Goal: Task Accomplishment & Management: Use online tool/utility

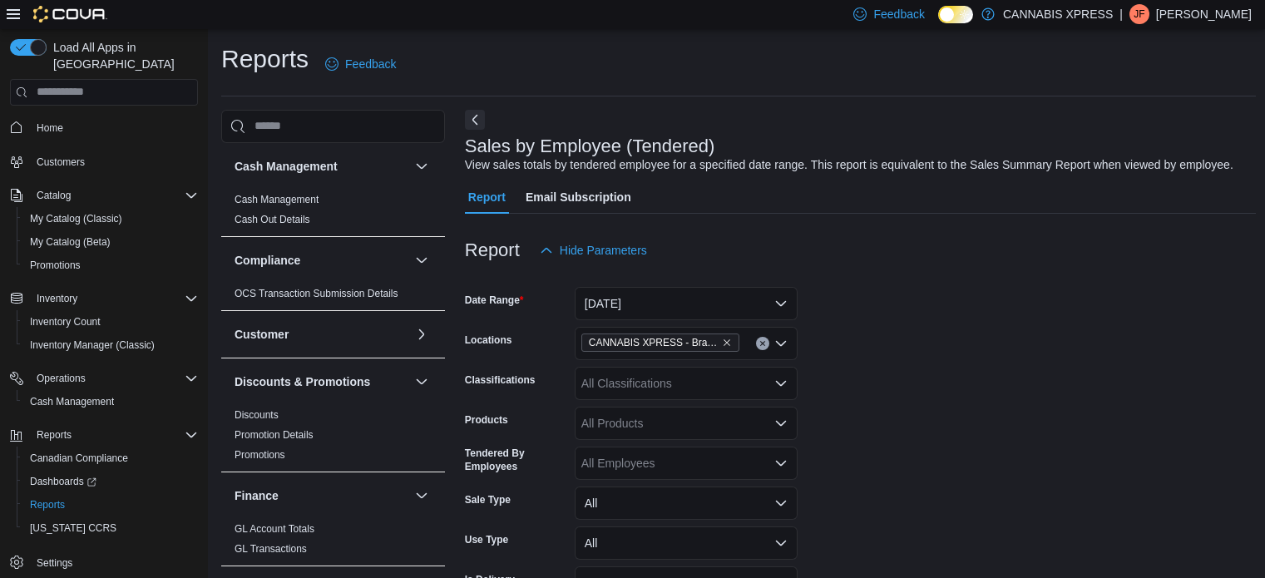
scroll to position [583, 0]
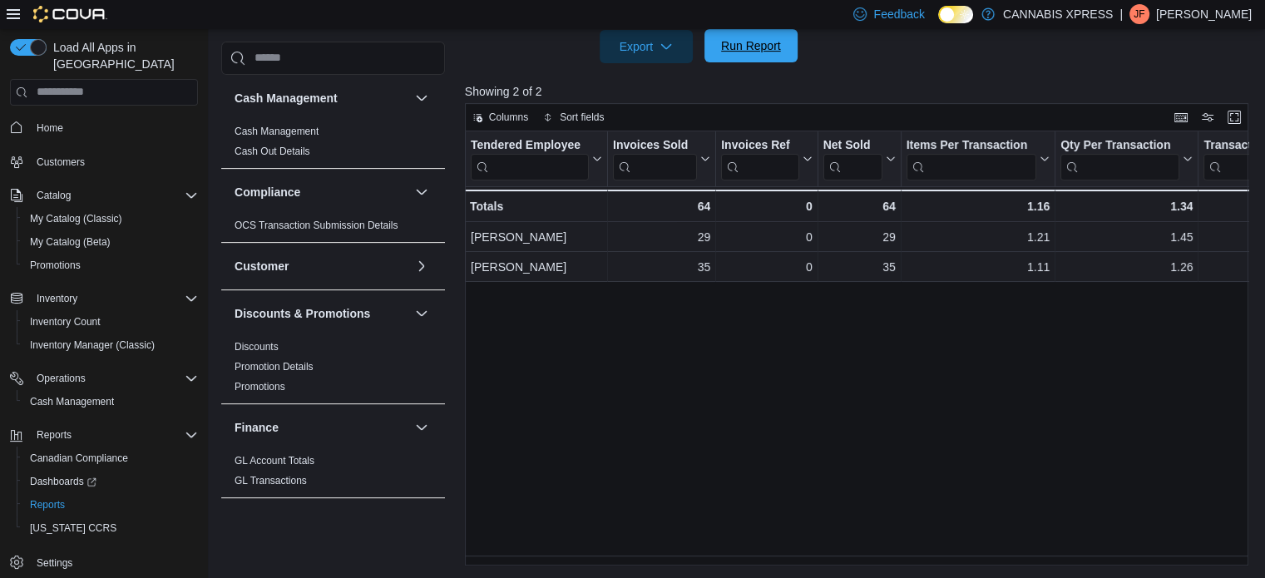
click at [739, 49] on span "Run Report" at bounding box center [751, 45] width 60 height 17
click at [734, 55] on span "Run Report" at bounding box center [751, 45] width 73 height 33
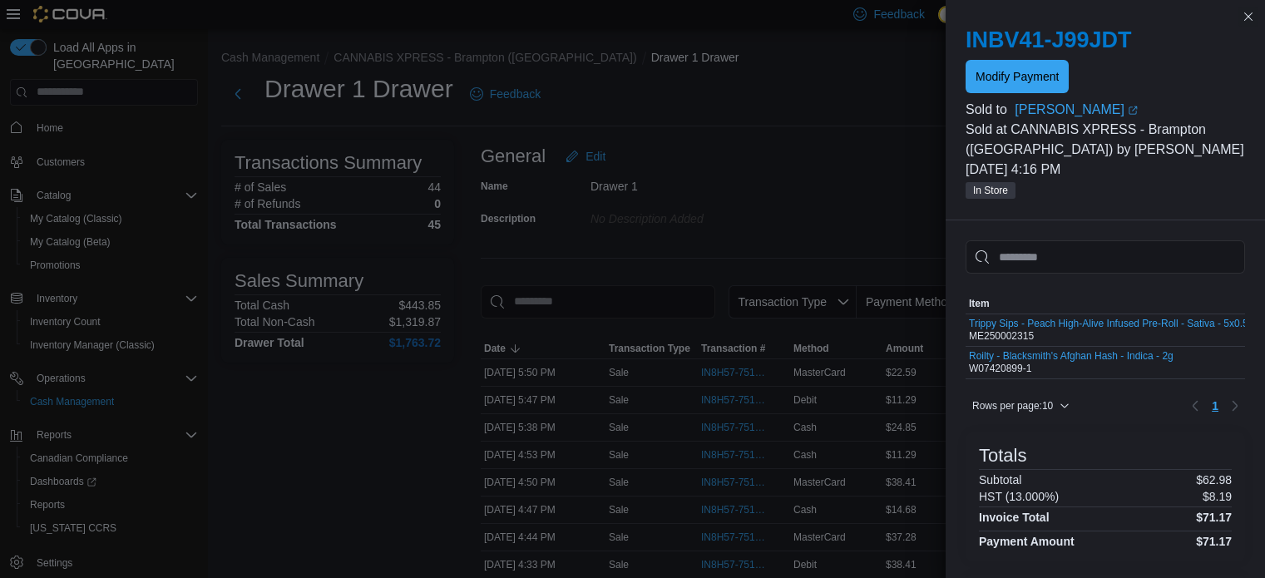
scroll to position [233, 0]
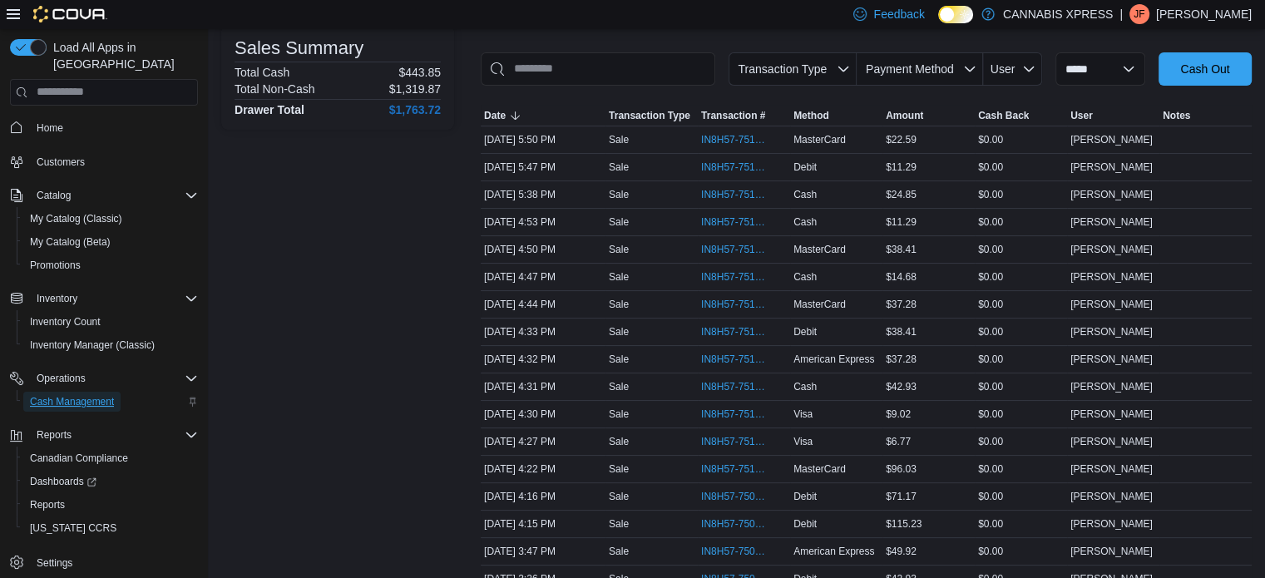
click at [60, 395] on span "Cash Management" at bounding box center [72, 401] width 84 height 13
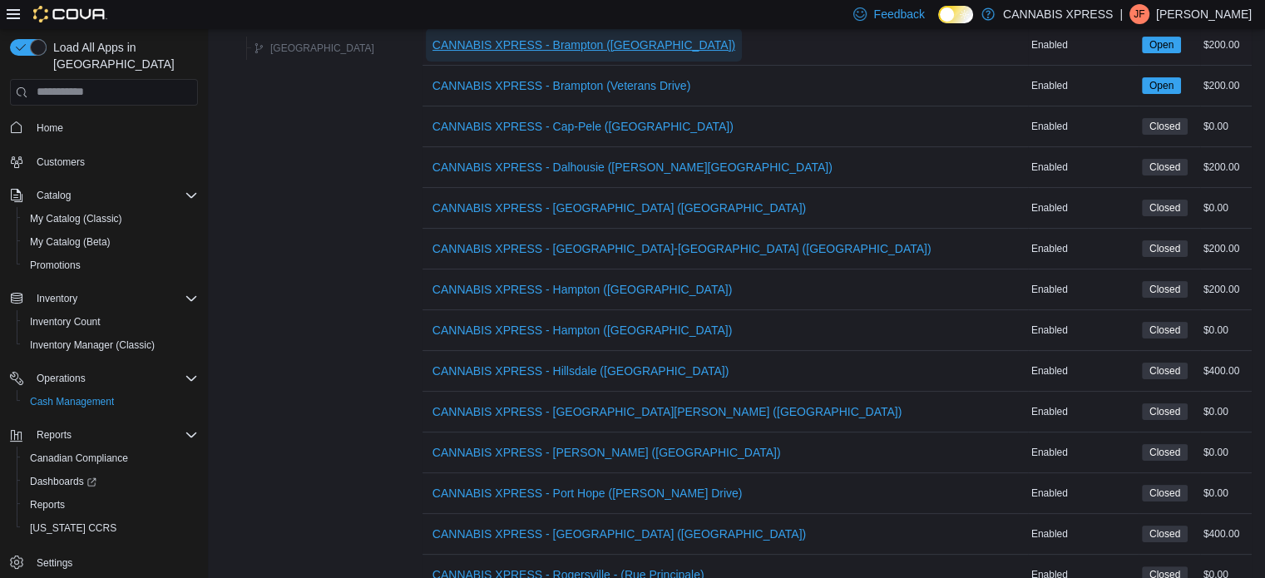
click at [634, 39] on span "CANNABIS XPRESS - Brampton ([GEOGRAPHIC_DATA])" at bounding box center [584, 45] width 303 height 17
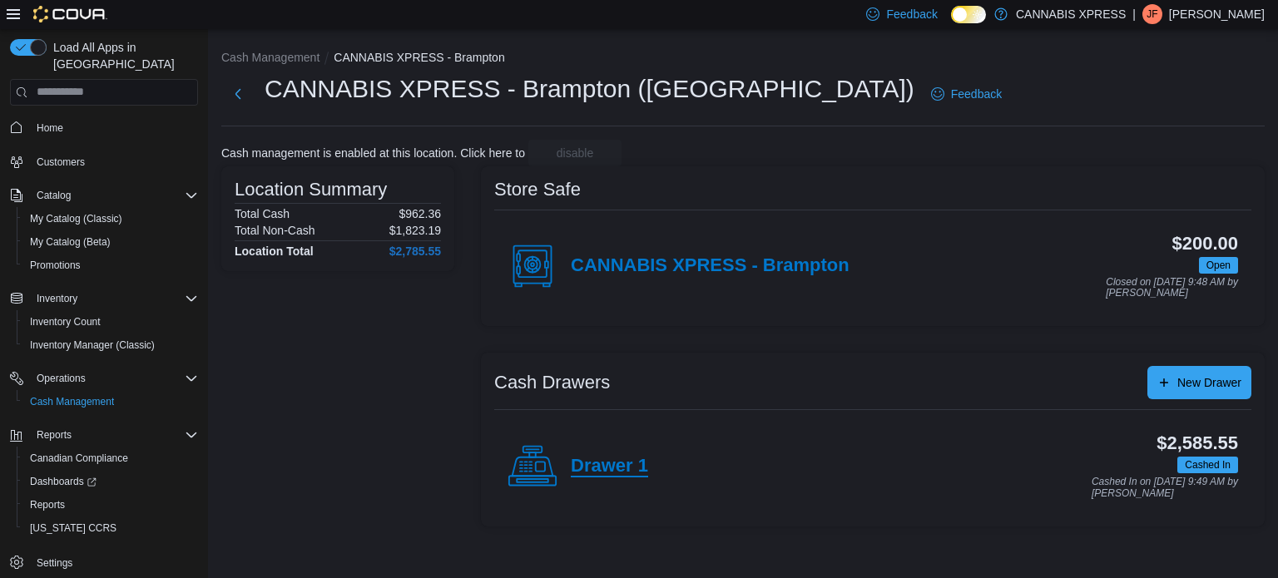
click at [606, 464] on h4 "Drawer 1" at bounding box center [609, 467] width 77 height 22
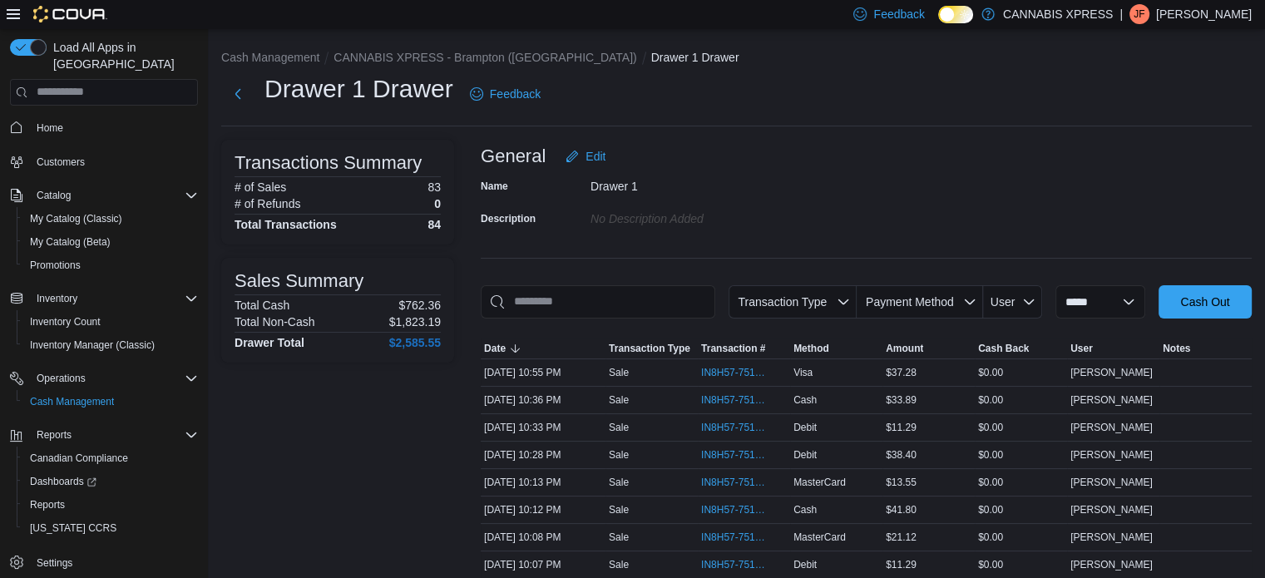
scroll to position [506, 0]
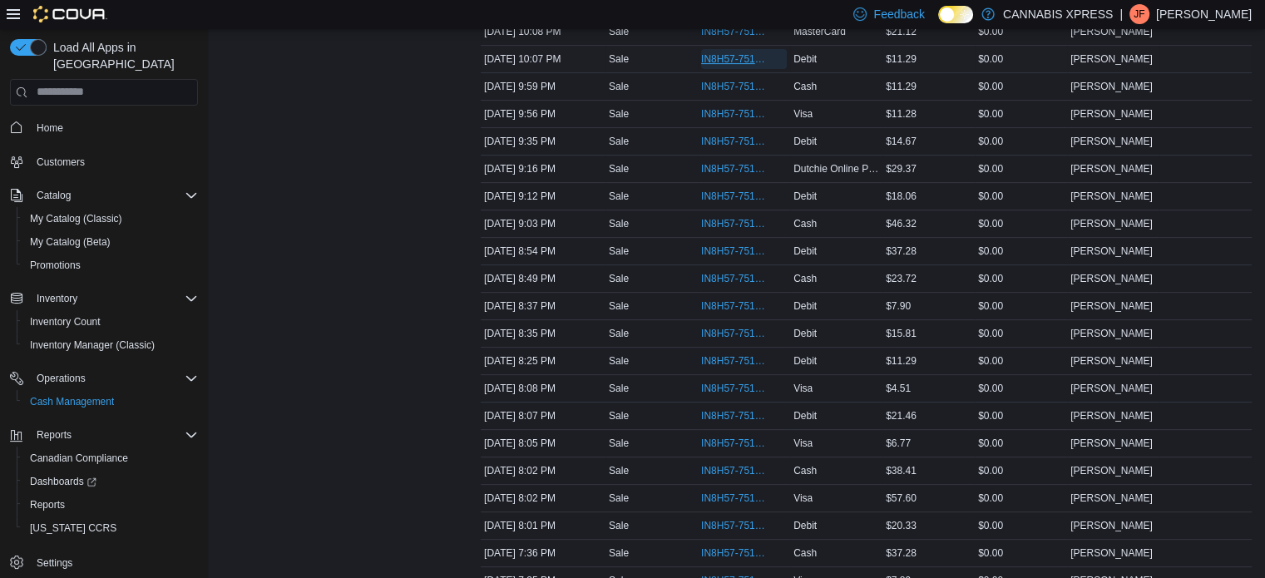
click at [756, 54] on span "IN8H57-751415" at bounding box center [735, 58] width 69 height 13
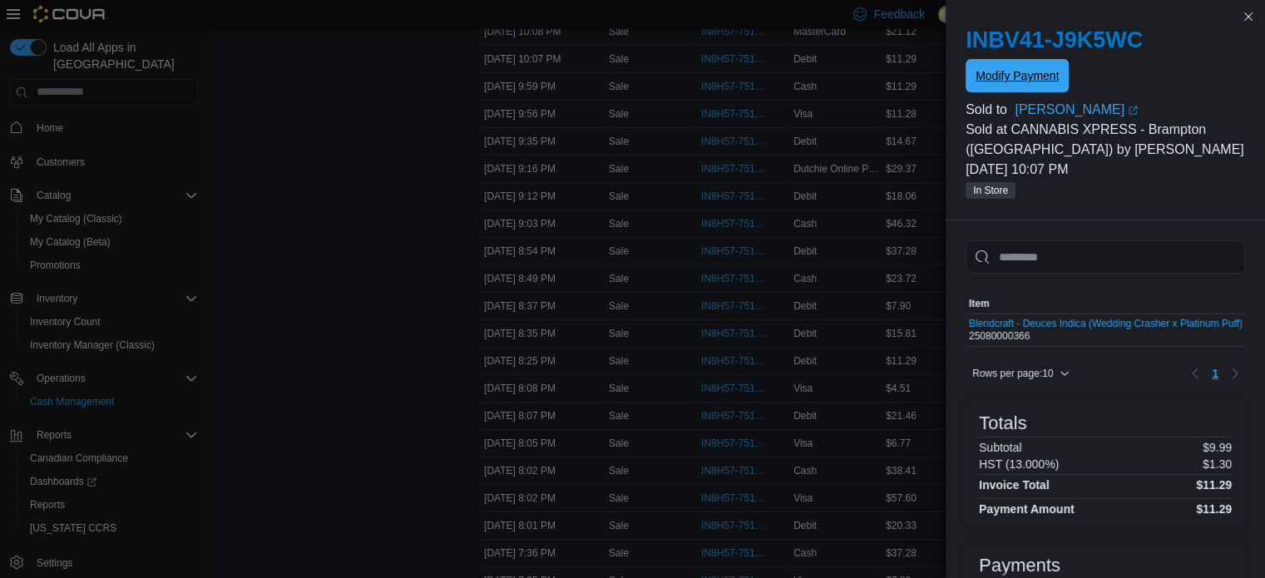
click at [1021, 72] on span "Modify Payment" at bounding box center [1017, 75] width 83 height 17
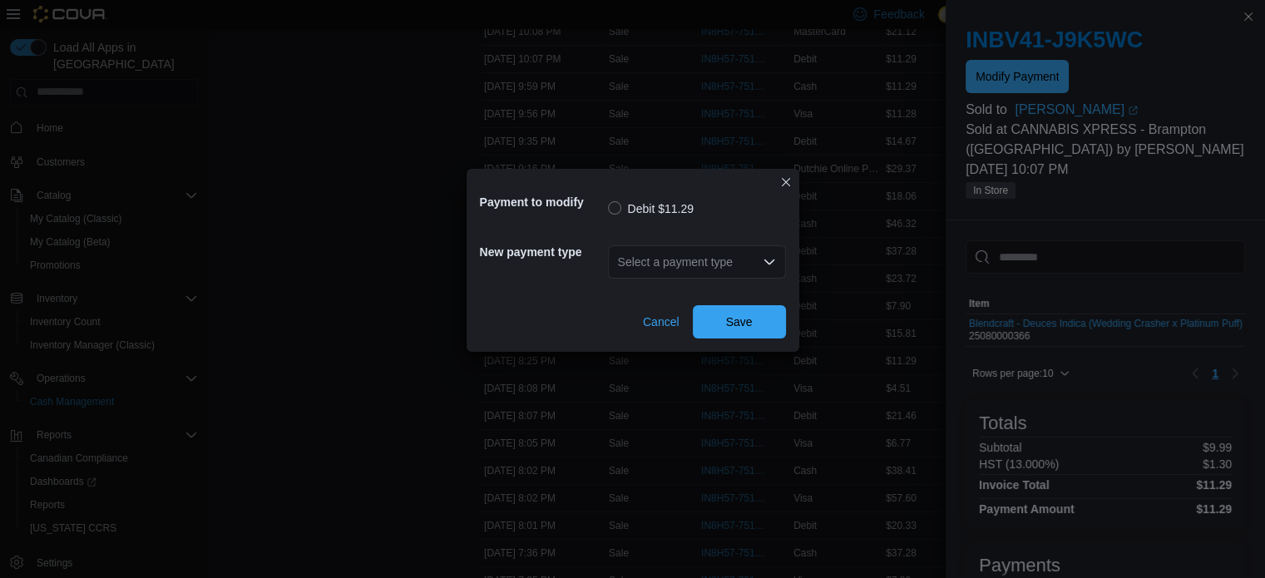
click at [771, 256] on icon "Open list of options" at bounding box center [769, 261] width 13 height 13
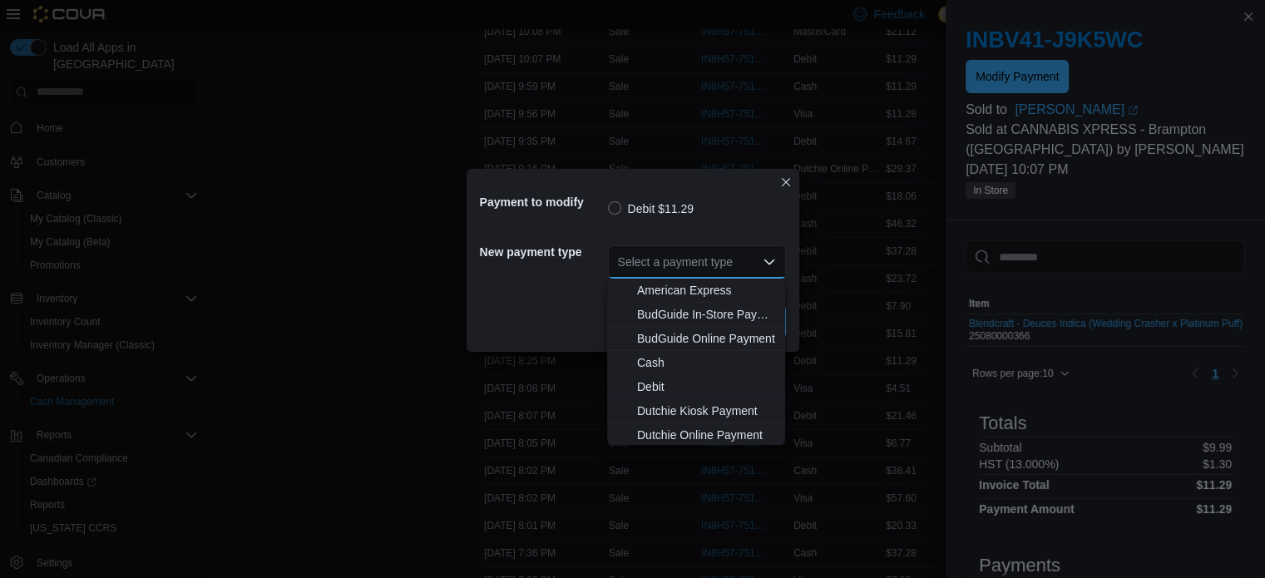
scroll to position [145, 0]
click at [654, 428] on span "Visa" at bounding box center [706, 435] width 138 height 17
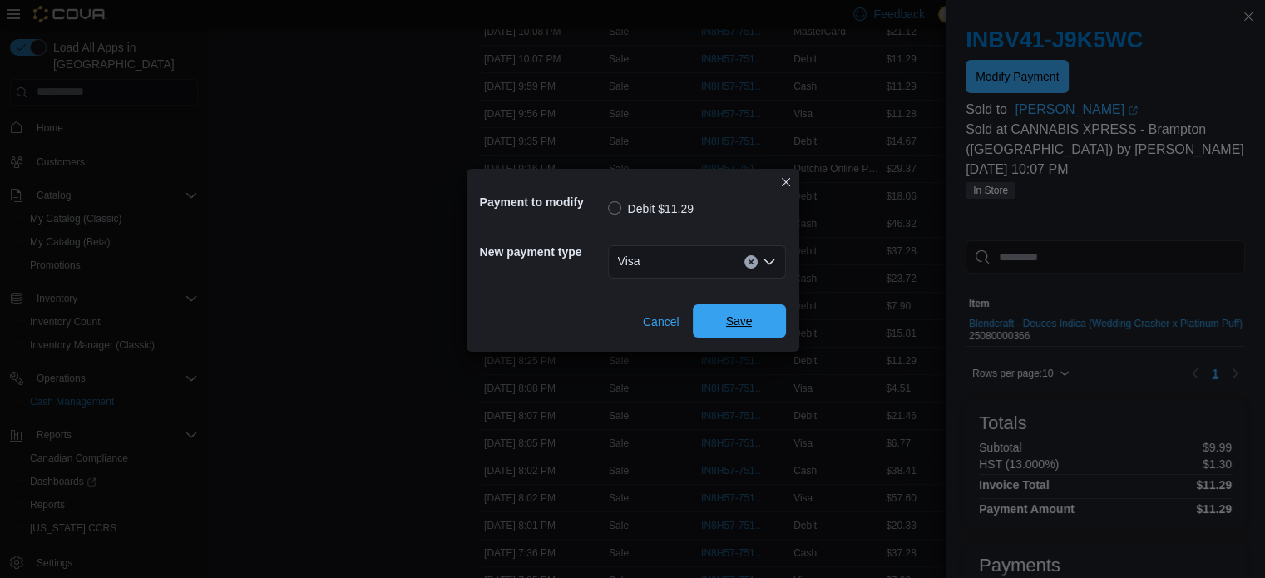
click at [722, 331] on span "Save" at bounding box center [739, 320] width 73 height 33
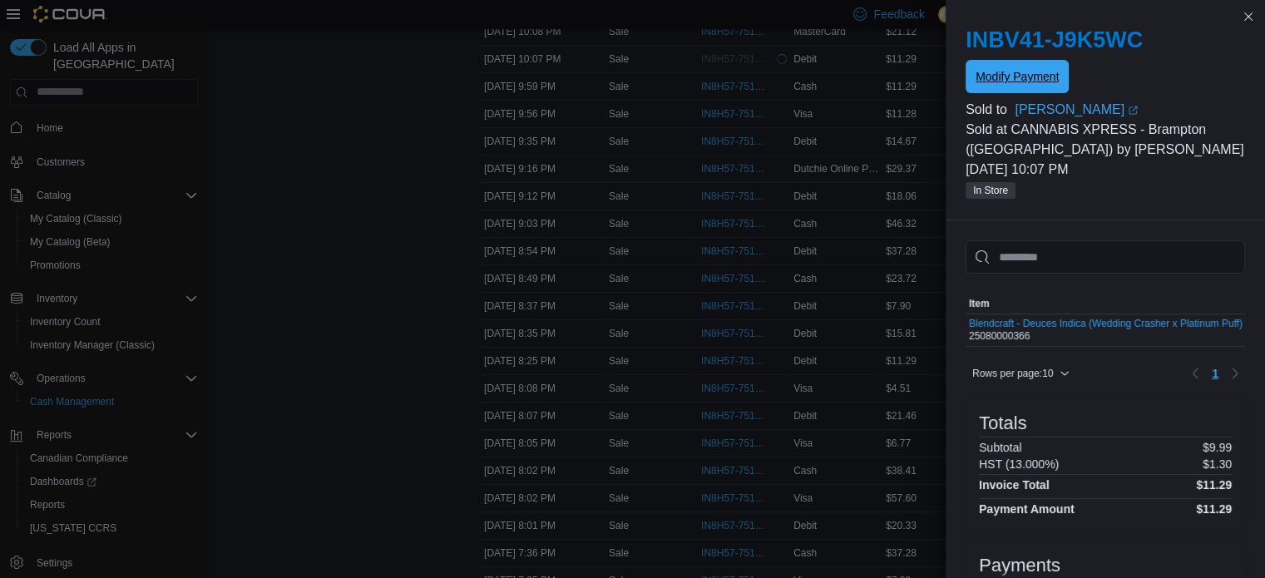
scroll to position [0, 0]
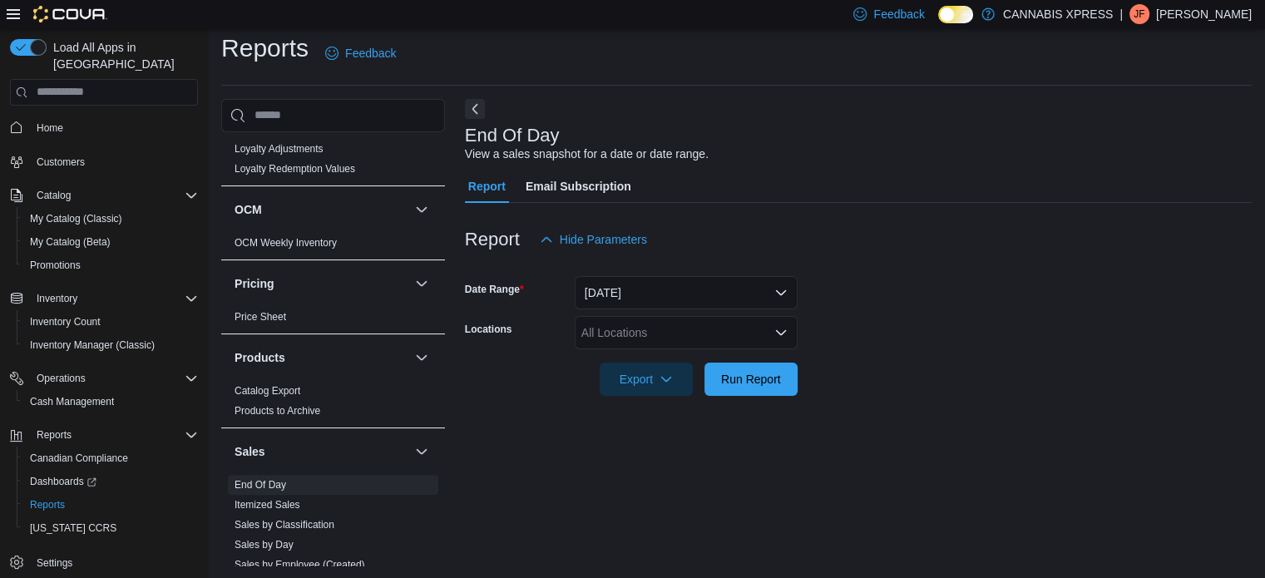
scroll to position [1061, 0]
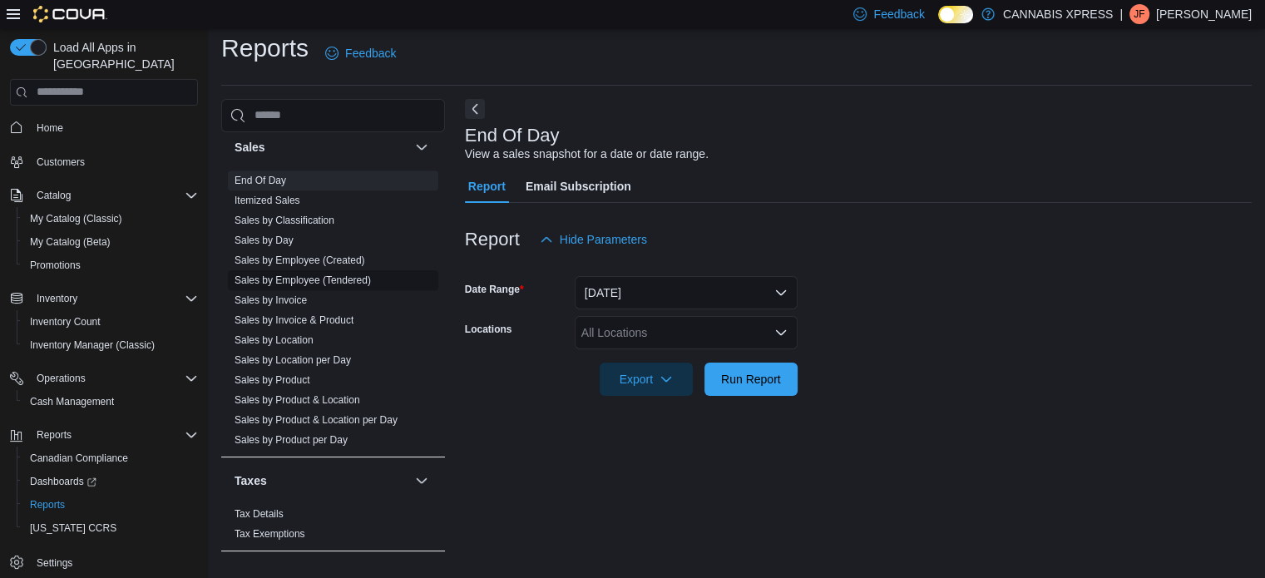
click at [344, 284] on span "Sales by Employee (Tendered)" at bounding box center [303, 280] width 136 height 13
click at [339, 277] on link "Sales by Employee (Tendered)" at bounding box center [303, 281] width 136 height 12
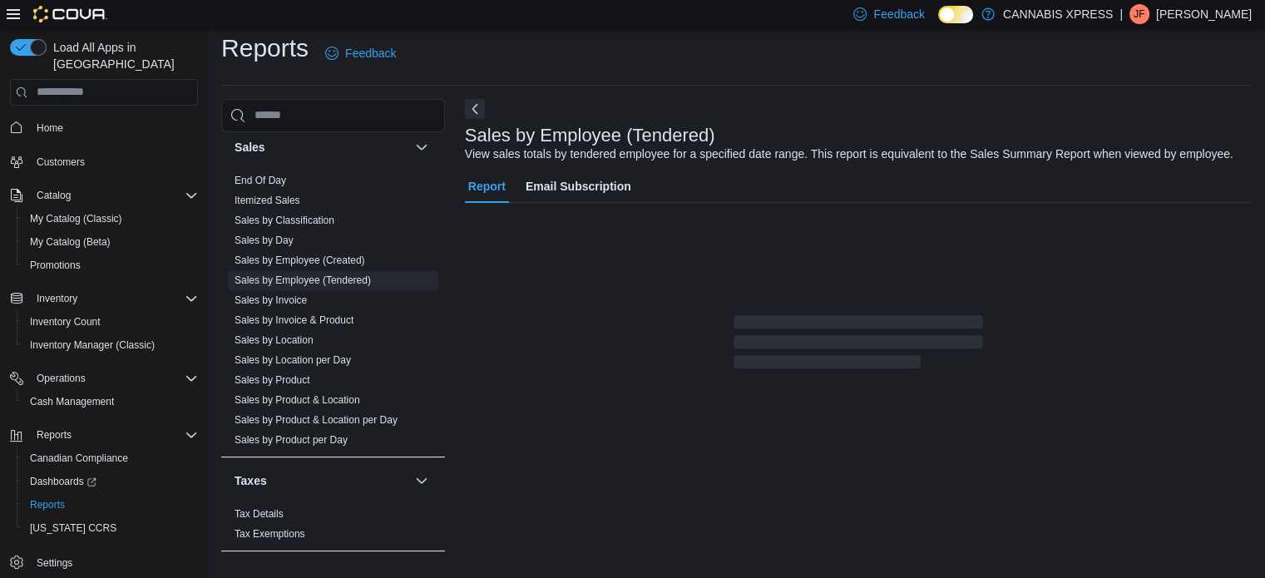
scroll to position [38, 0]
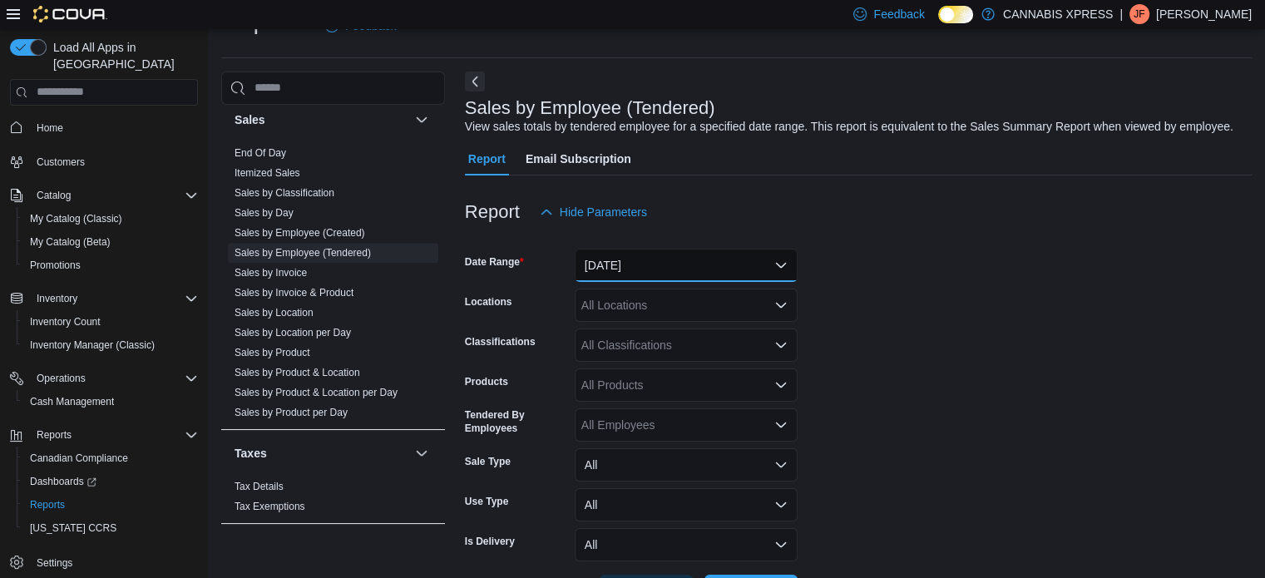
click at [781, 263] on button "Yesterday" at bounding box center [686, 265] width 223 height 33
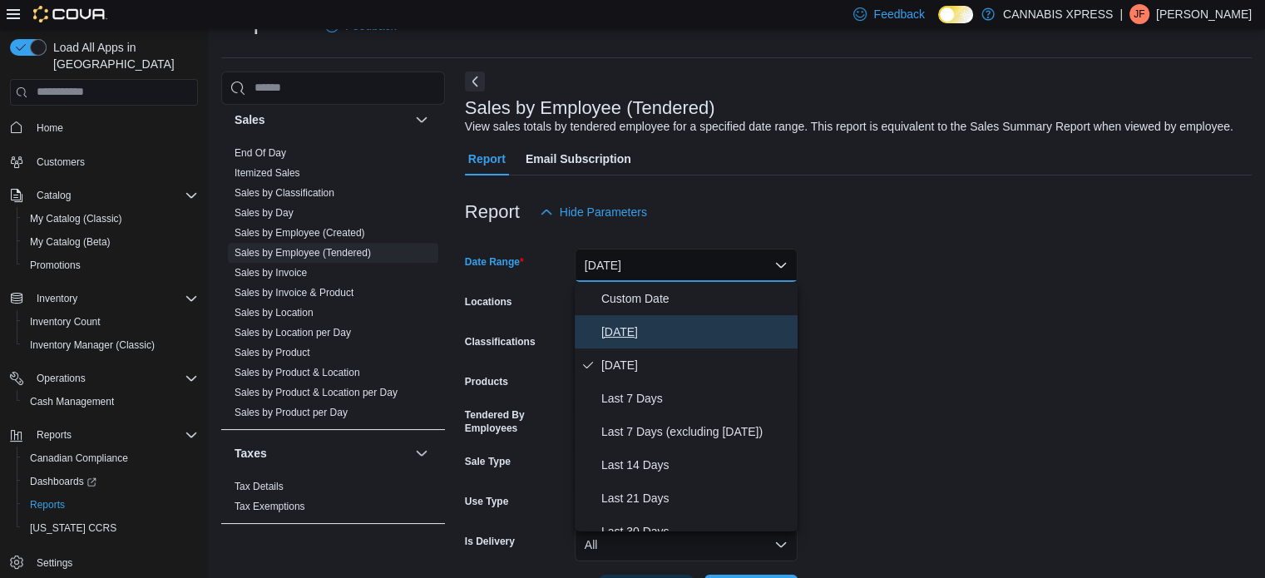
click at [613, 332] on span "Today" at bounding box center [696, 332] width 190 height 20
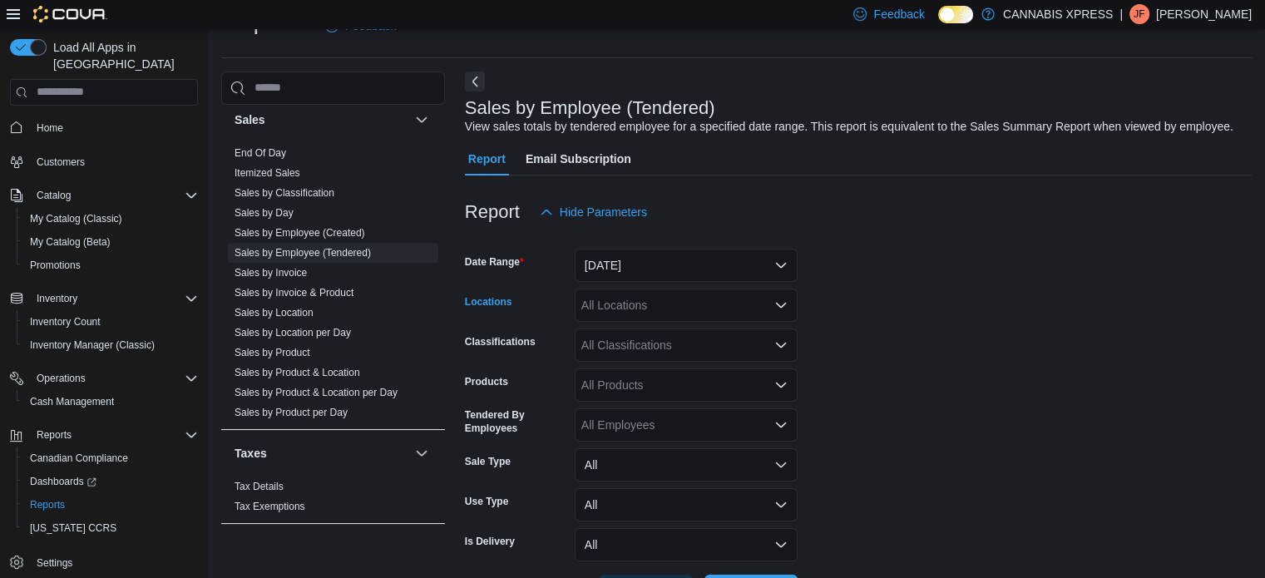
click at [777, 302] on icon "Open list of options" at bounding box center [781, 304] width 10 height 5
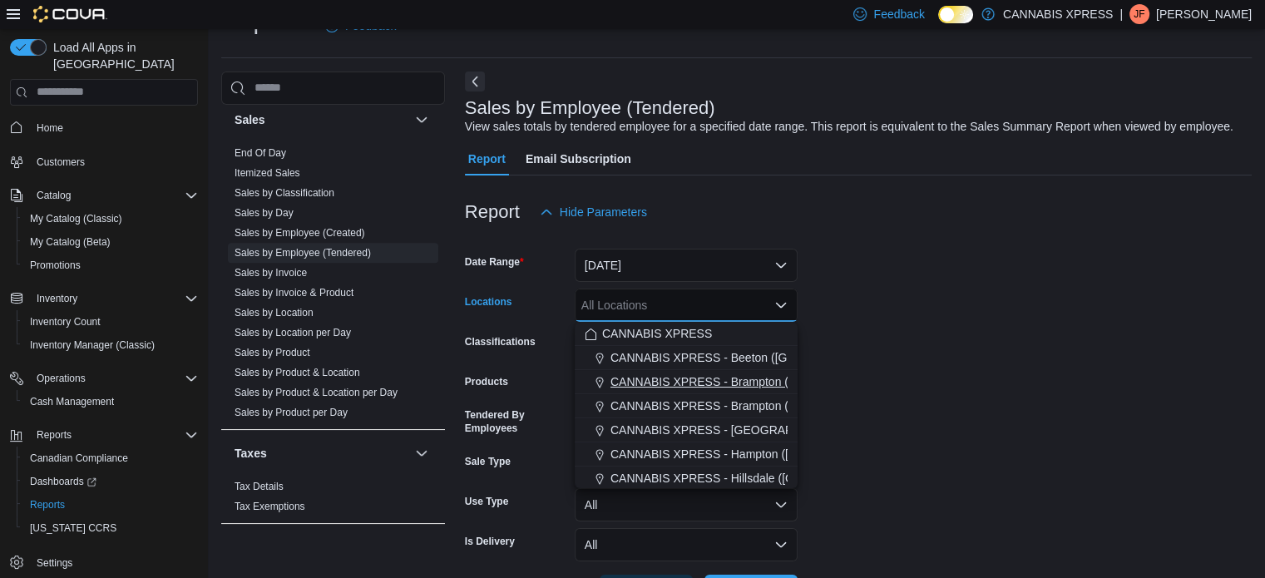
click at [754, 378] on span "CANNABIS XPRESS - Brampton ([GEOGRAPHIC_DATA])" at bounding box center [762, 381] width 303 height 17
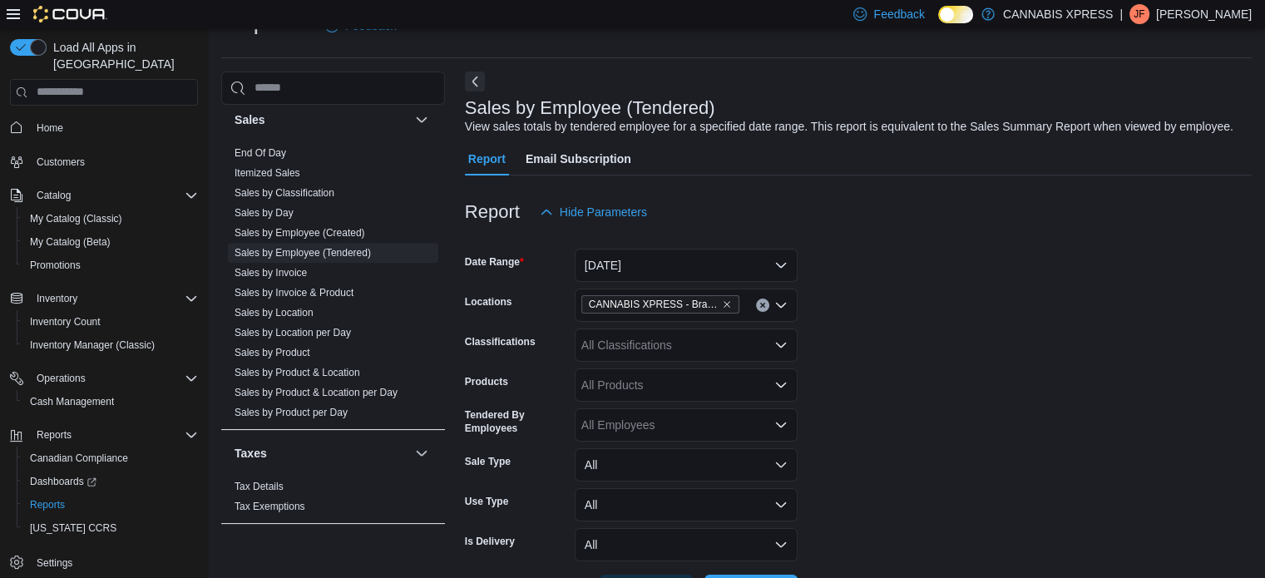
click at [868, 355] on form "Date Range Today Locations CANNABIS XPRESS - Brampton (Hurontario Street) Class…" at bounding box center [858, 418] width 787 height 379
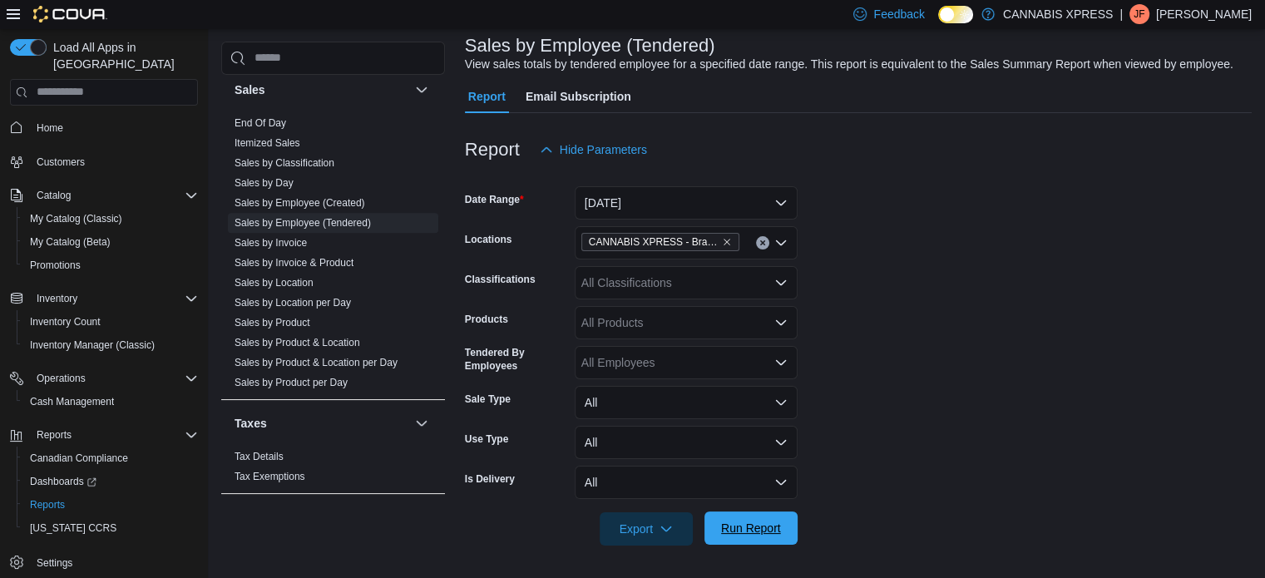
click at [771, 522] on span "Run Report" at bounding box center [751, 528] width 60 height 17
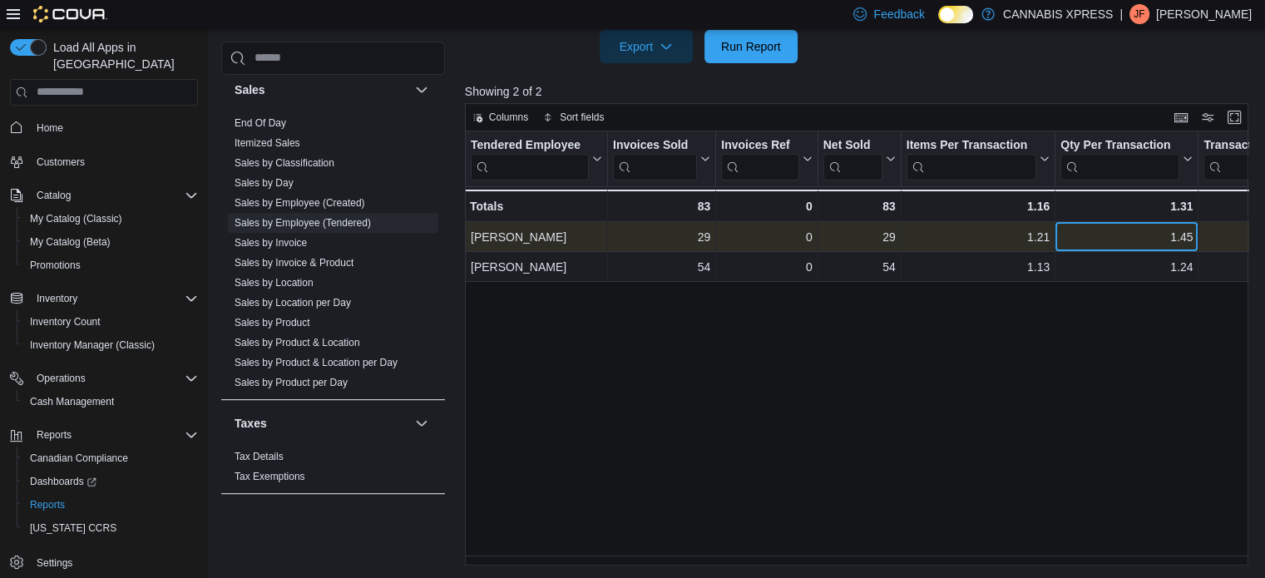
click at [1165, 244] on div "1.45" at bounding box center [1127, 237] width 132 height 20
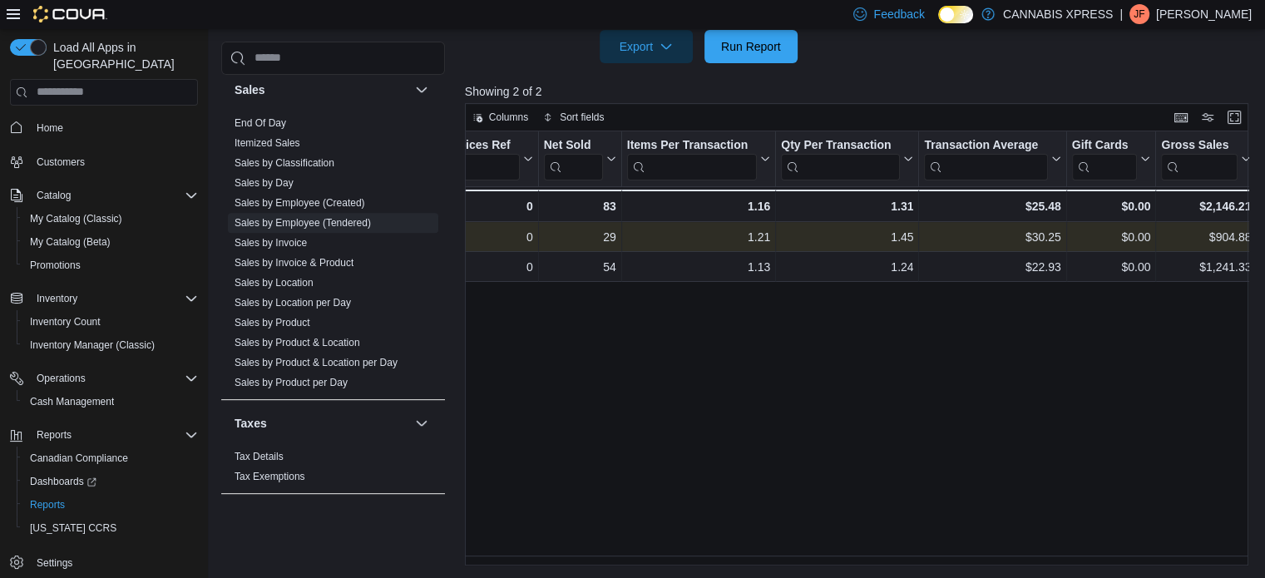
scroll to position [0, 363]
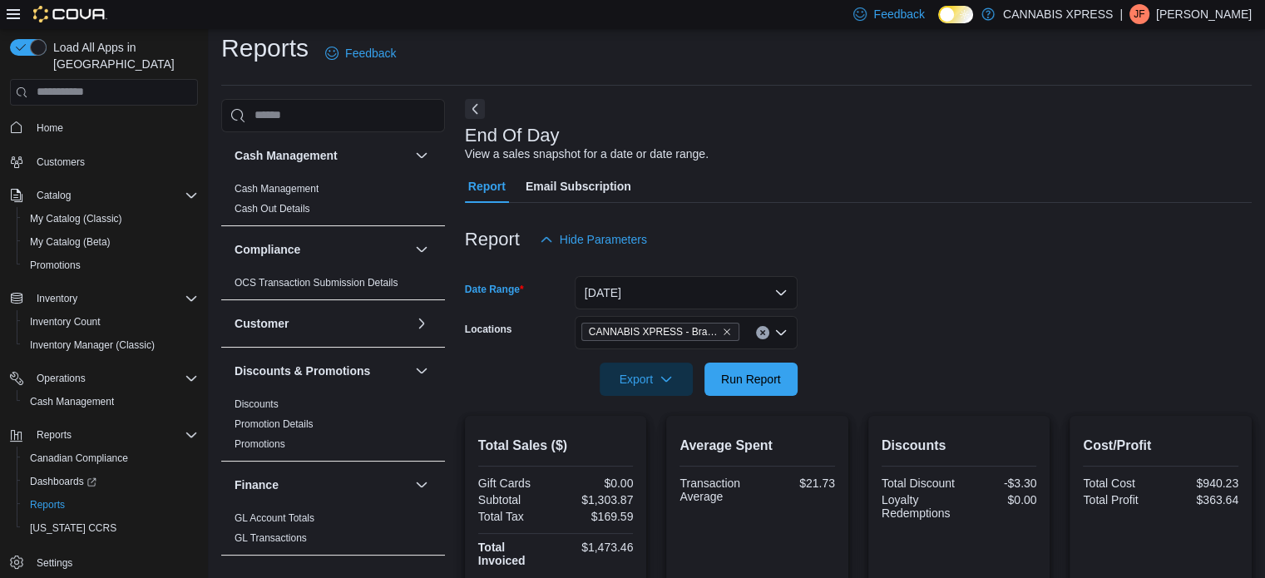
scroll to position [757, 0]
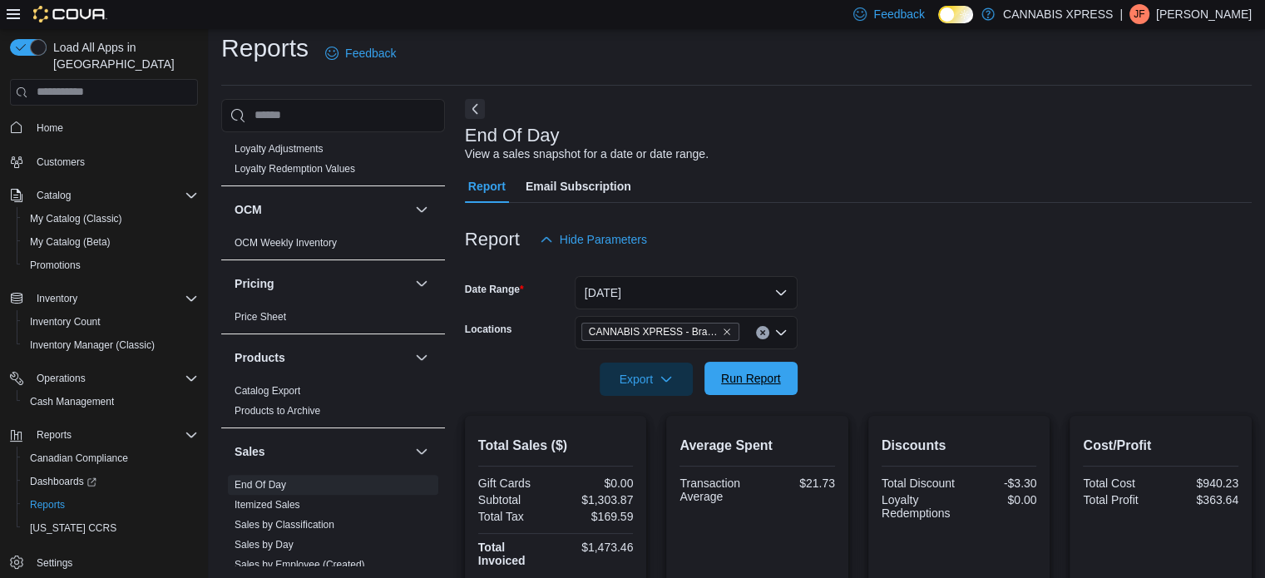
click at [750, 383] on span "Run Report" at bounding box center [751, 378] width 60 height 17
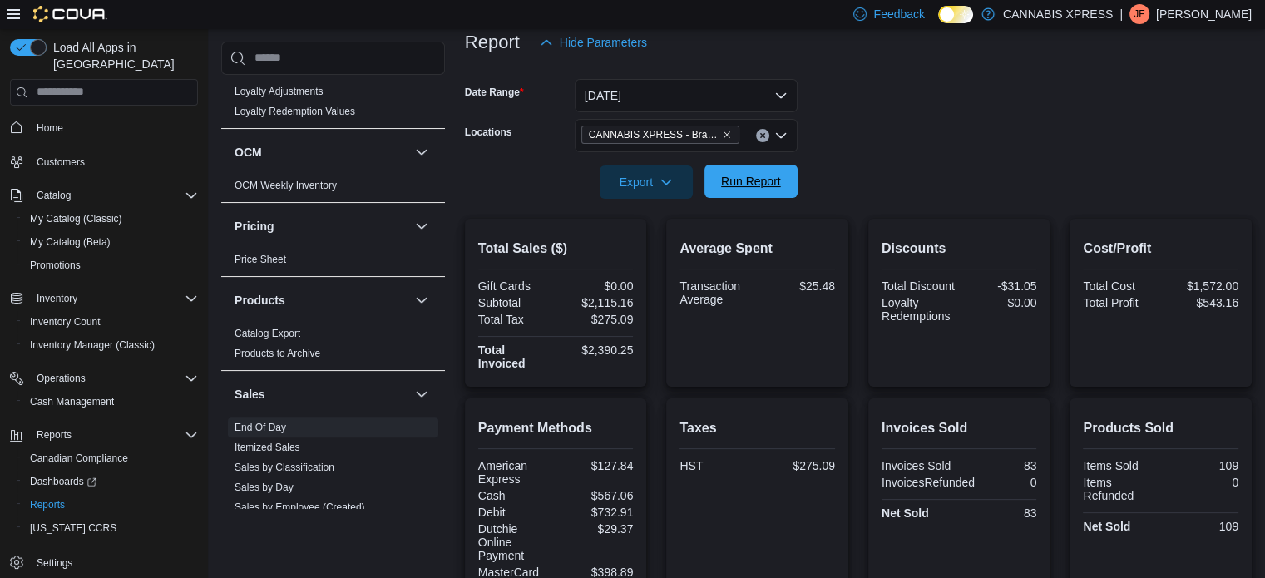
scroll to position [210, 0]
